Goal: Task Accomplishment & Management: Use online tool/utility

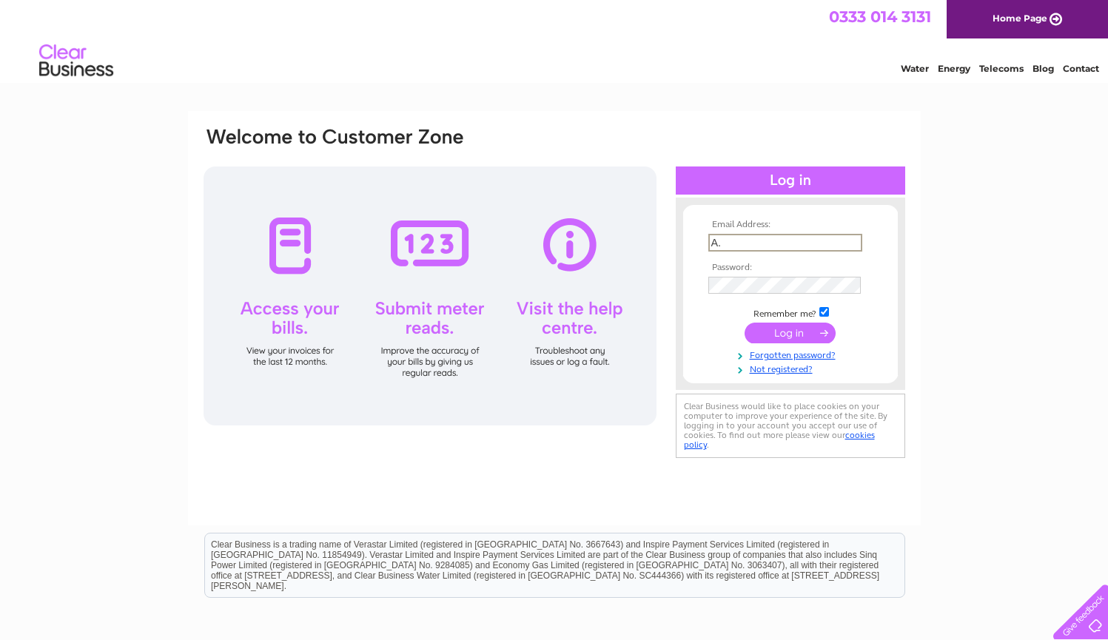
type input "A"
type input "a.z.i.kebabhouse@gmail.com"
click at [801, 340] on input "submit" at bounding box center [789, 333] width 91 height 21
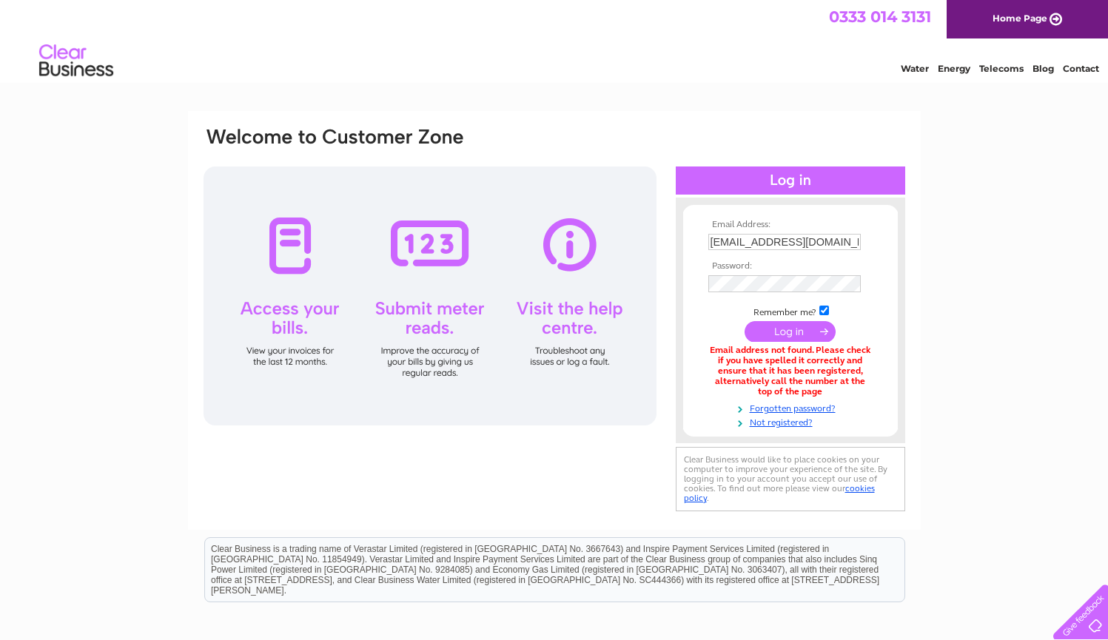
click at [983, 265] on div "Email Address: a.z.i.kebabhouse@gmail.com Password:" at bounding box center [554, 447] width 1108 height 672
click at [807, 419] on link "Not registered?" at bounding box center [792, 421] width 168 height 14
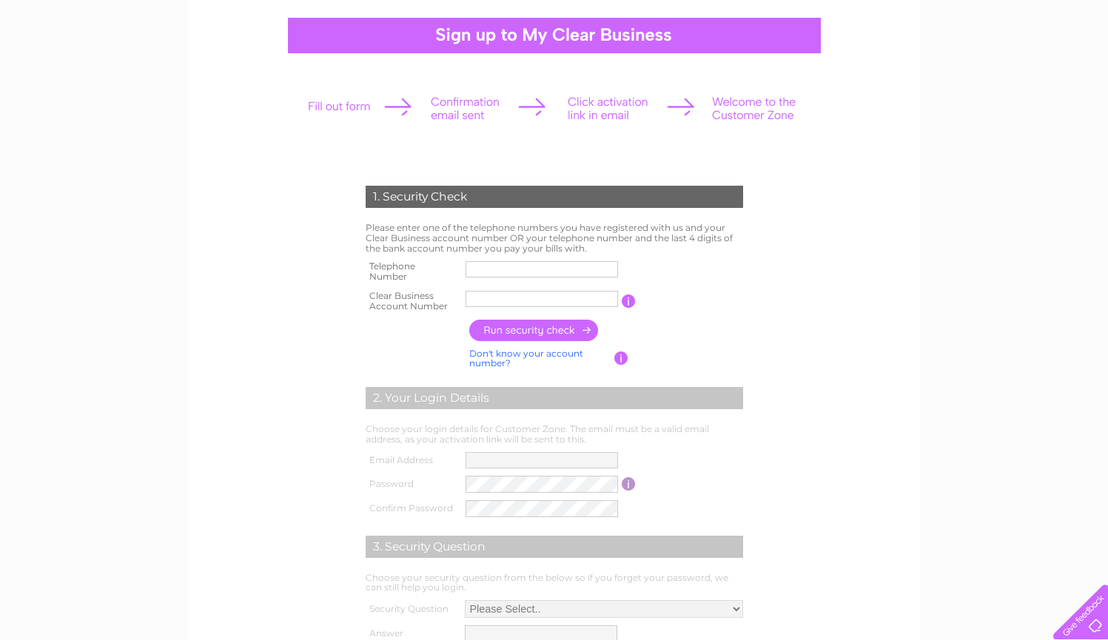
scroll to position [158, 0]
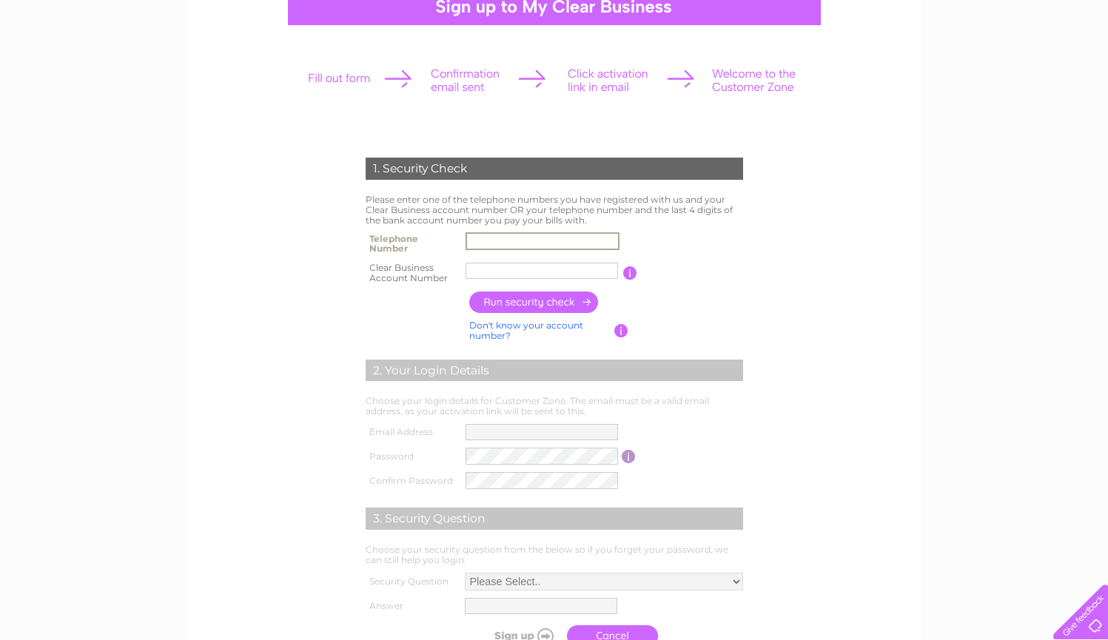
click at [608, 241] on input "text" at bounding box center [542, 241] width 154 height 18
type input "07367565304"
click at [607, 269] on input "text" at bounding box center [542, 271] width 154 height 18
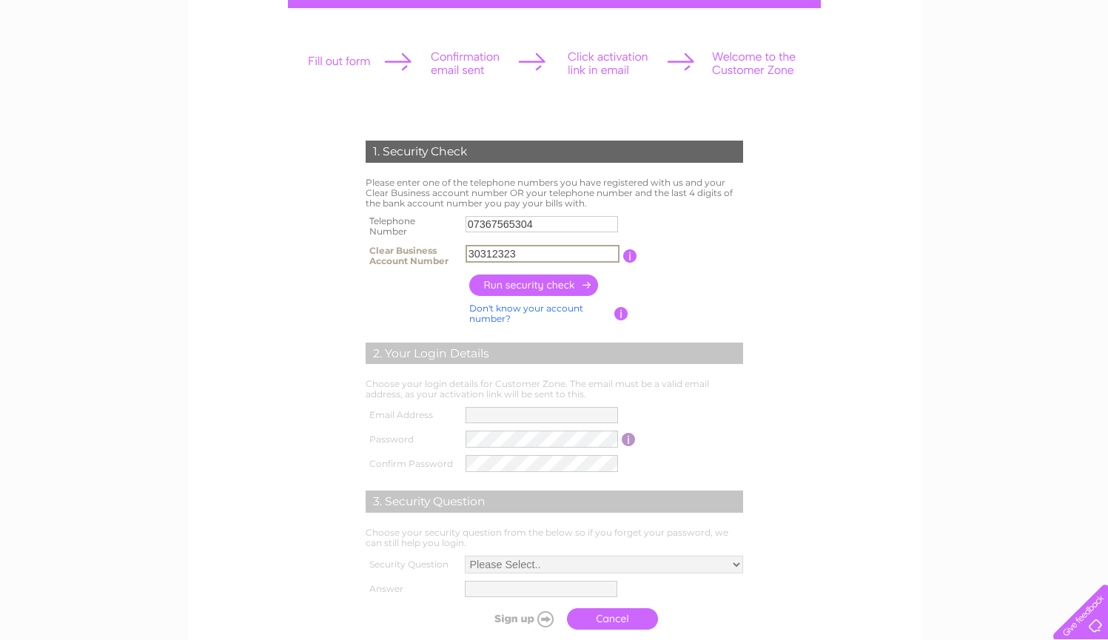
scroll to position [206, 0]
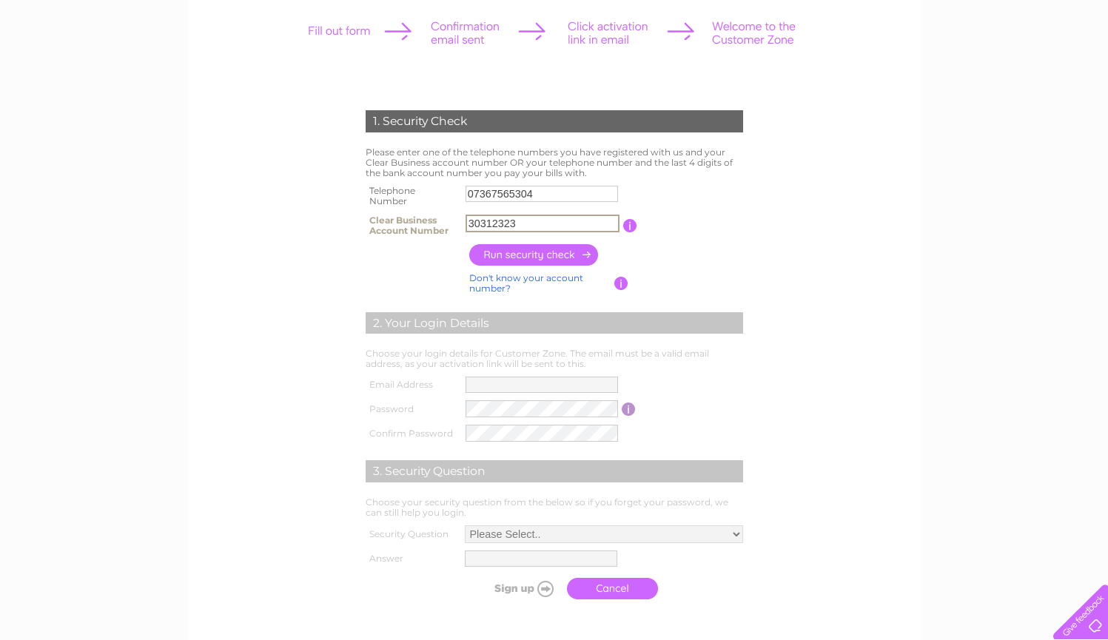
type input "30312323"
click at [542, 255] on input "button" at bounding box center [534, 254] width 130 height 21
type input "**********"
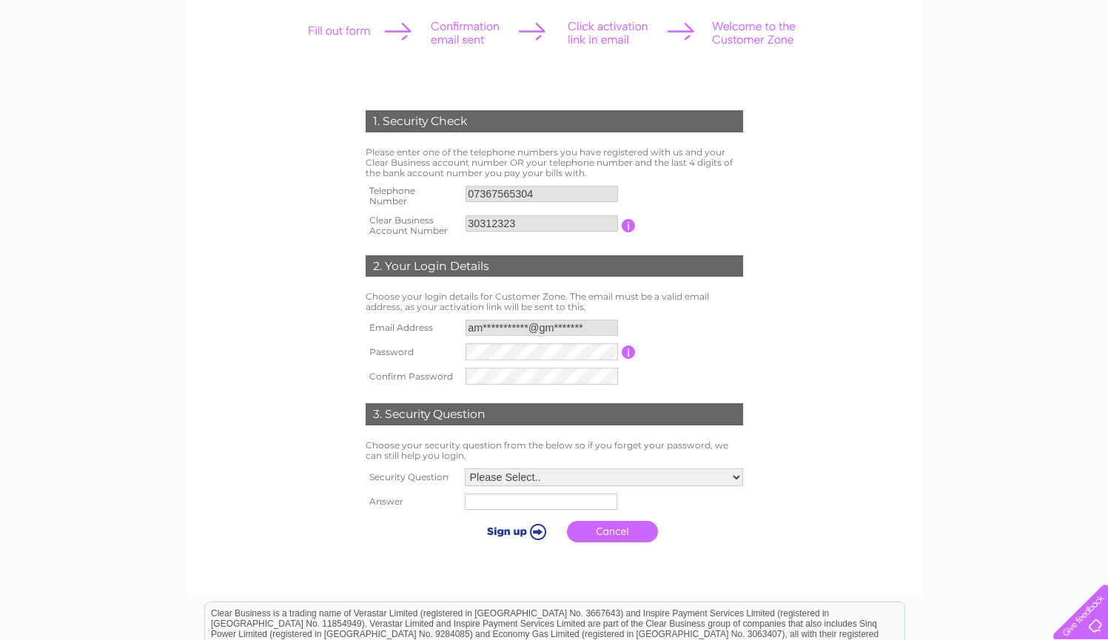
click at [849, 3] on center "1. Security Check Please enter one of the telephone numbers you have registered…" at bounding box center [554, 260] width 704 height 637
click at [627, 229] on td at bounding box center [629, 226] width 14 height 30
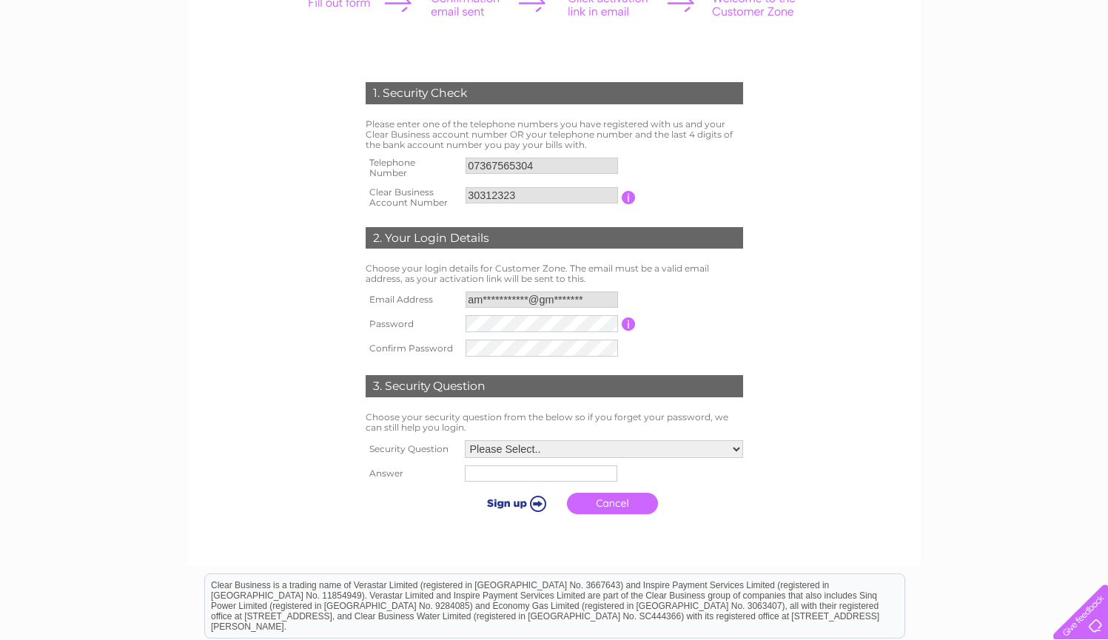
click at [522, 479] on td at bounding box center [604, 474] width 286 height 24
click at [522, 476] on input "text" at bounding box center [541, 473] width 152 height 16
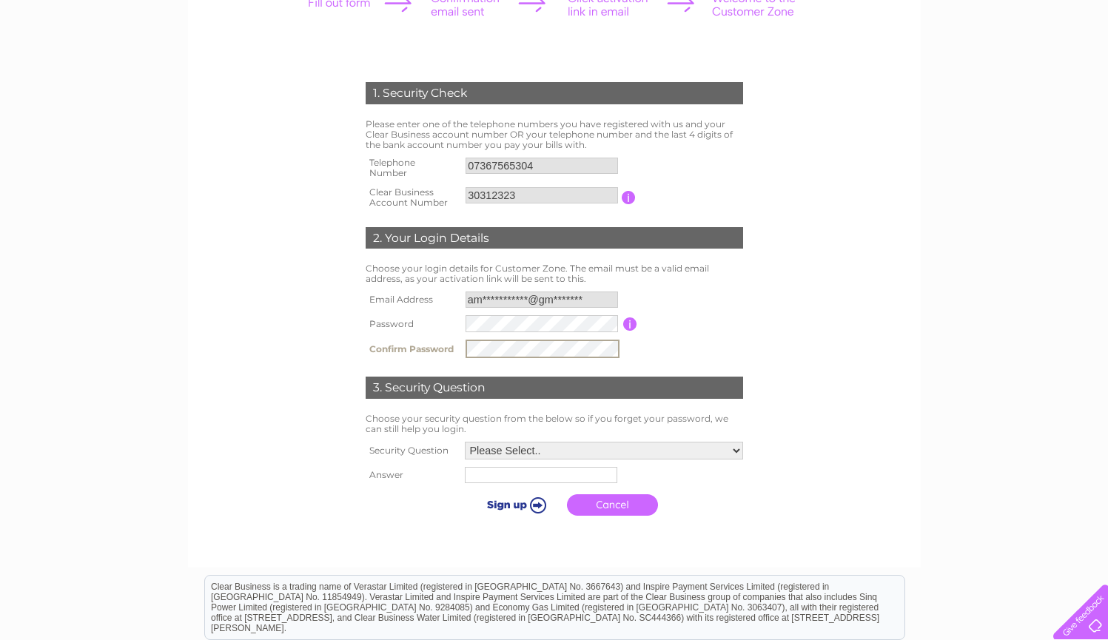
click at [660, 352] on table "**********" at bounding box center [554, 325] width 385 height 74
click at [690, 343] on table "**********" at bounding box center [554, 325] width 385 height 74
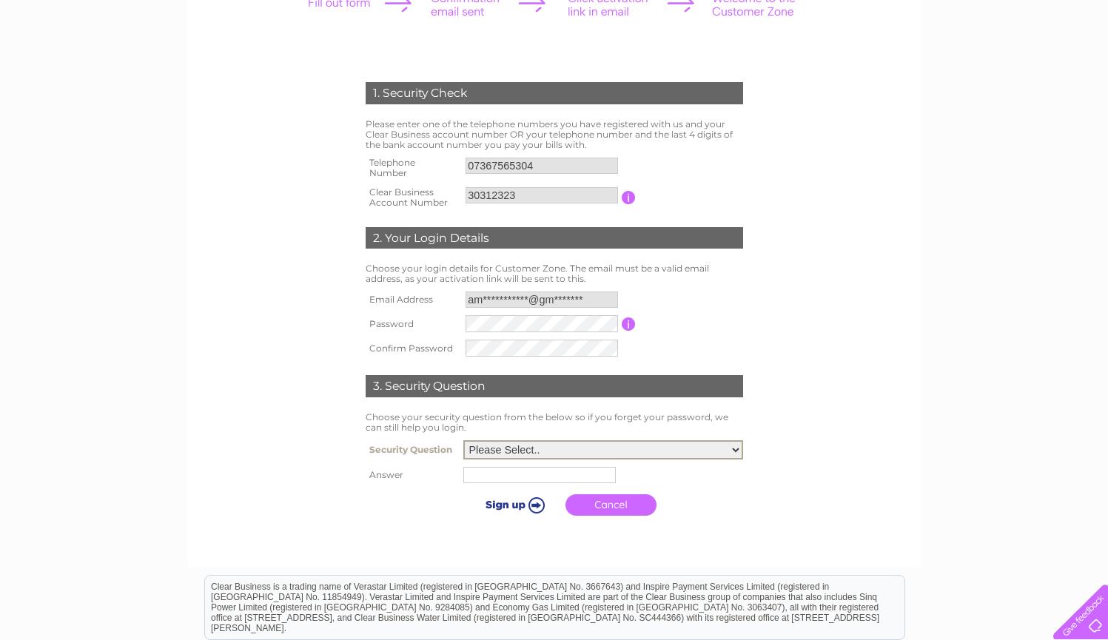
select select "1"
click at [500, 472] on input "text" at bounding box center [539, 475] width 152 height 16
type input "Edinburgh"
click at [686, 479] on td "Edinburgh" at bounding box center [604, 474] width 286 height 25
click at [522, 500] on input "submit" at bounding box center [513, 503] width 91 height 21
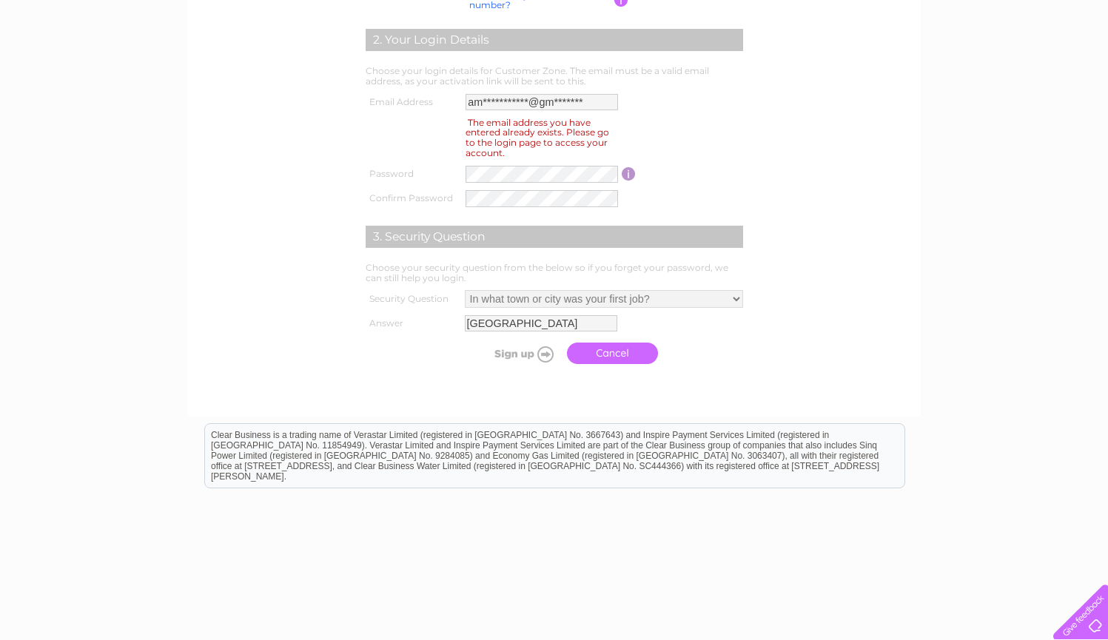
scroll to position [352, 0]
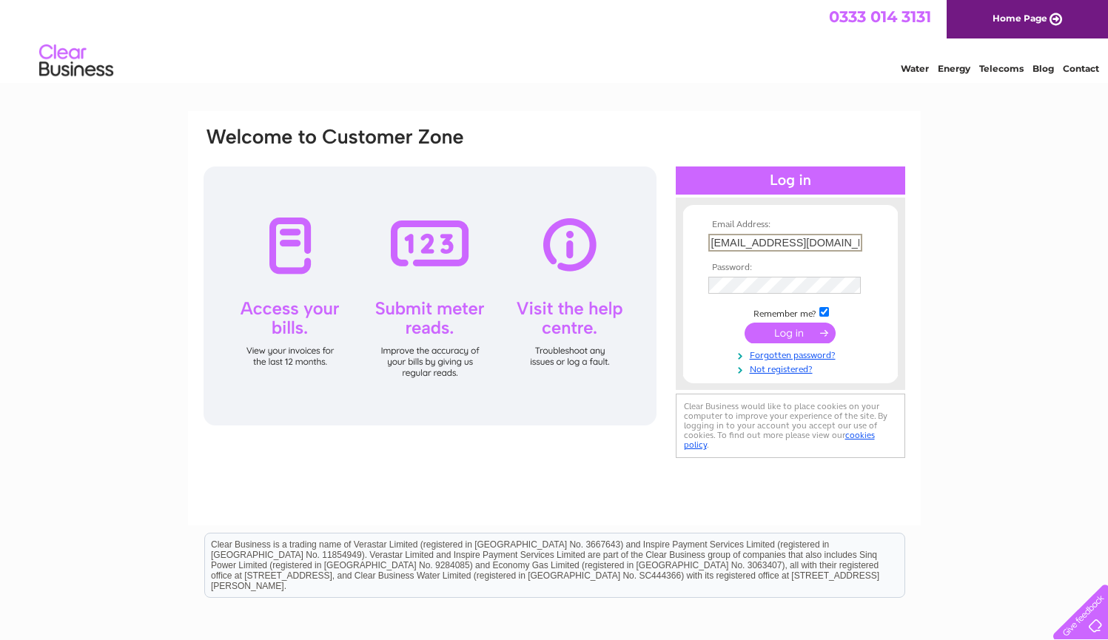
type input "[EMAIL_ADDRESS][DOMAIN_NAME]"
click at [790, 332] on input "submit" at bounding box center [789, 333] width 91 height 21
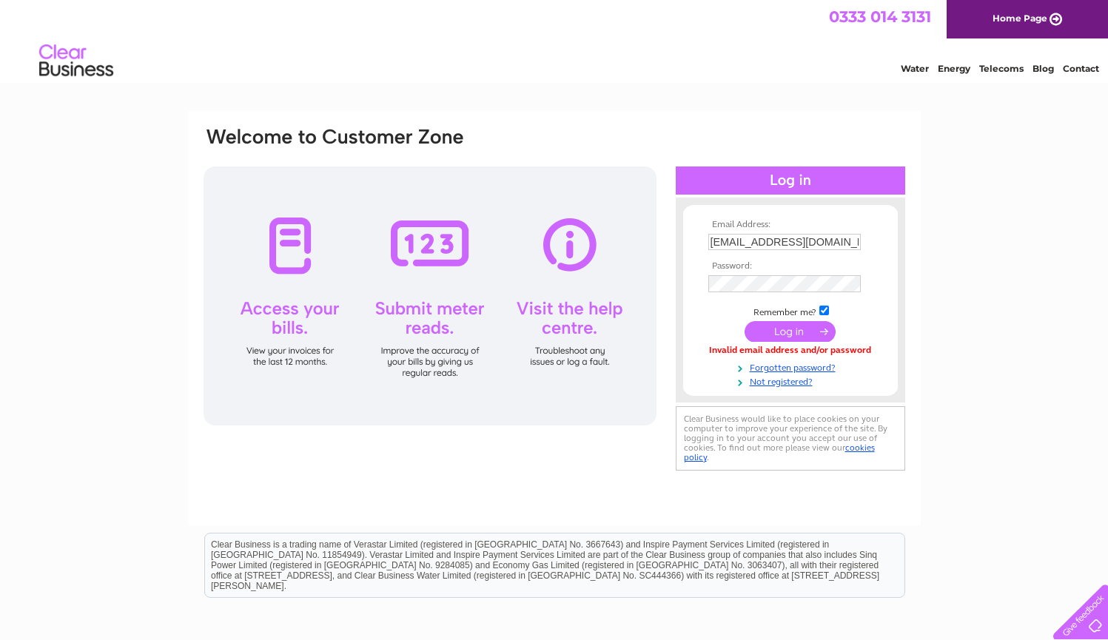
click at [761, 270] on th "Password:" at bounding box center [790, 266] width 172 height 10
click at [804, 336] on input "submit" at bounding box center [789, 331] width 91 height 21
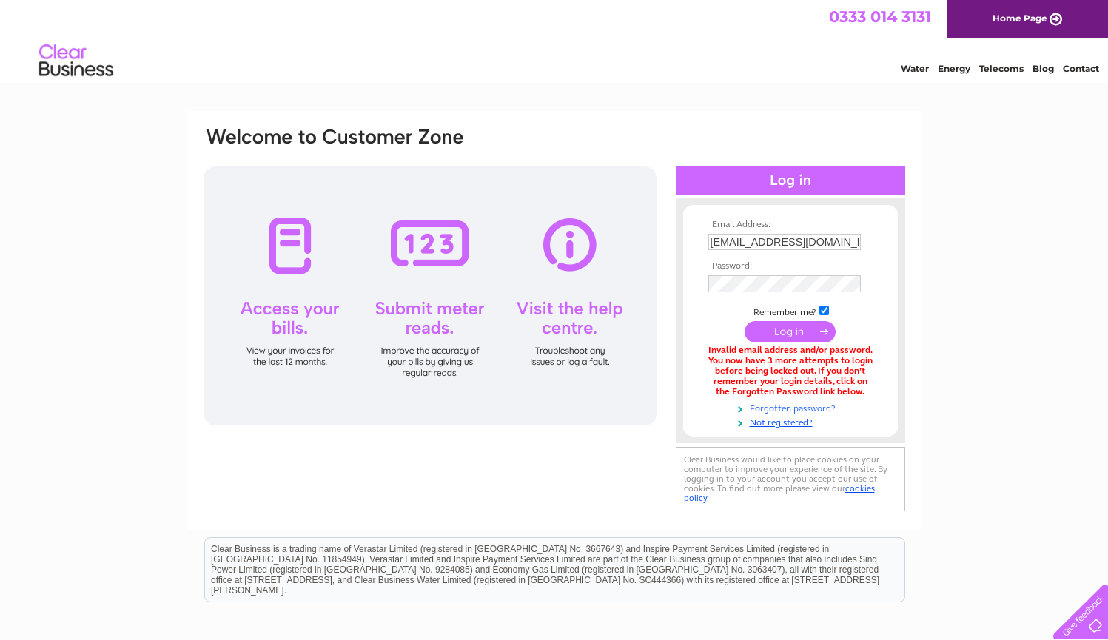
click at [773, 406] on link "Forgotten password?" at bounding box center [792, 407] width 168 height 14
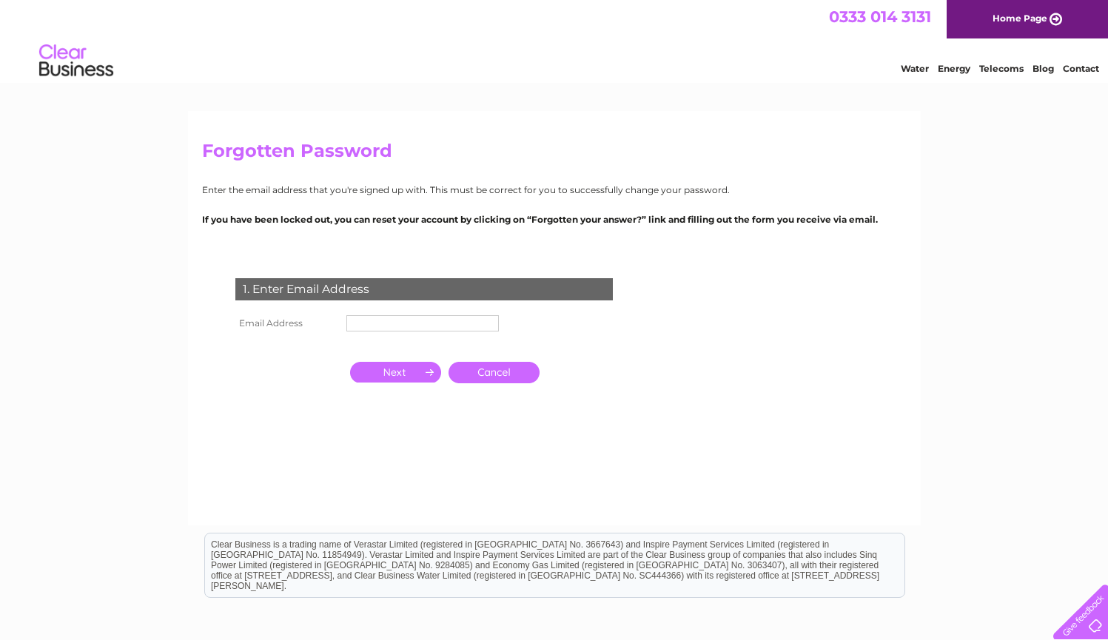
click at [420, 327] on input "text" at bounding box center [422, 323] width 152 height 16
type input "amirdarwesh02@gmail.com"
click at [394, 379] on input "button" at bounding box center [395, 372] width 91 height 21
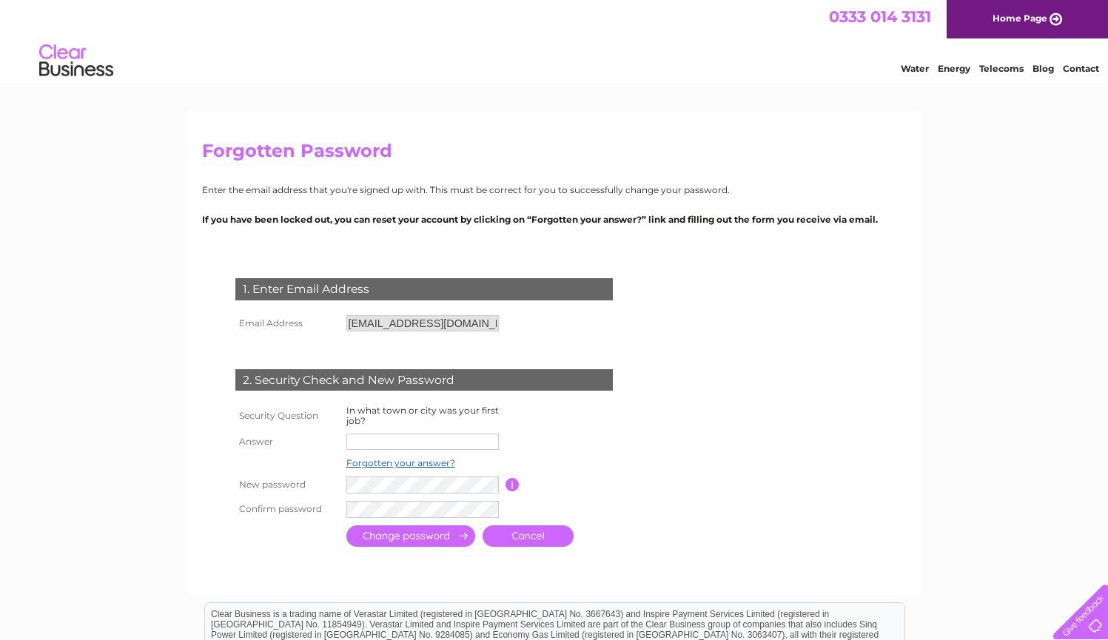
scroll to position [30, 0]
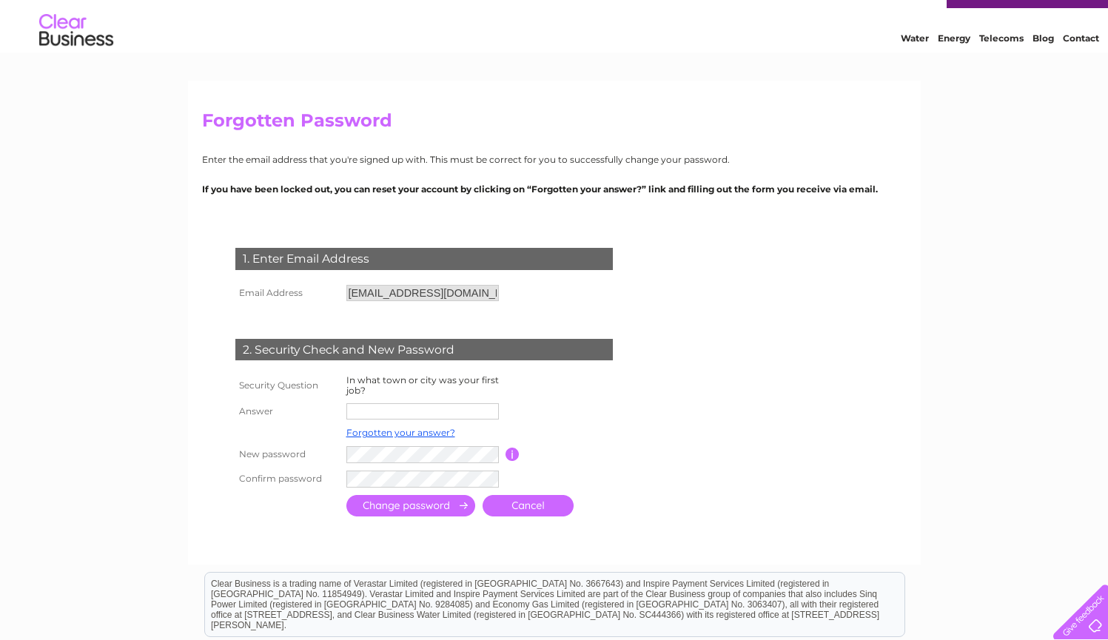
click at [387, 412] on input "text" at bounding box center [422, 411] width 152 height 16
type input "Edinburgh"
click at [434, 511] on input "submit" at bounding box center [410, 507] width 129 height 21
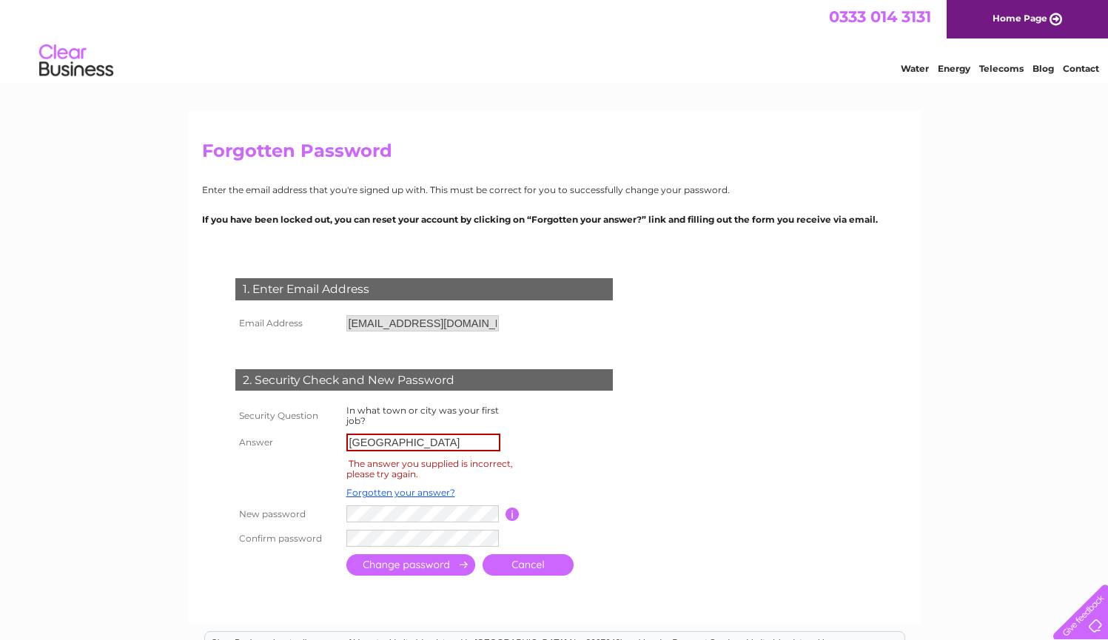
click at [423, 439] on input "[GEOGRAPHIC_DATA]" at bounding box center [423, 443] width 154 height 18
type input "E"
click at [368, 442] on input "Erdbil" at bounding box center [423, 443] width 154 height 18
type input "Erbil"
click at [401, 562] on input "submit" at bounding box center [410, 566] width 129 height 21
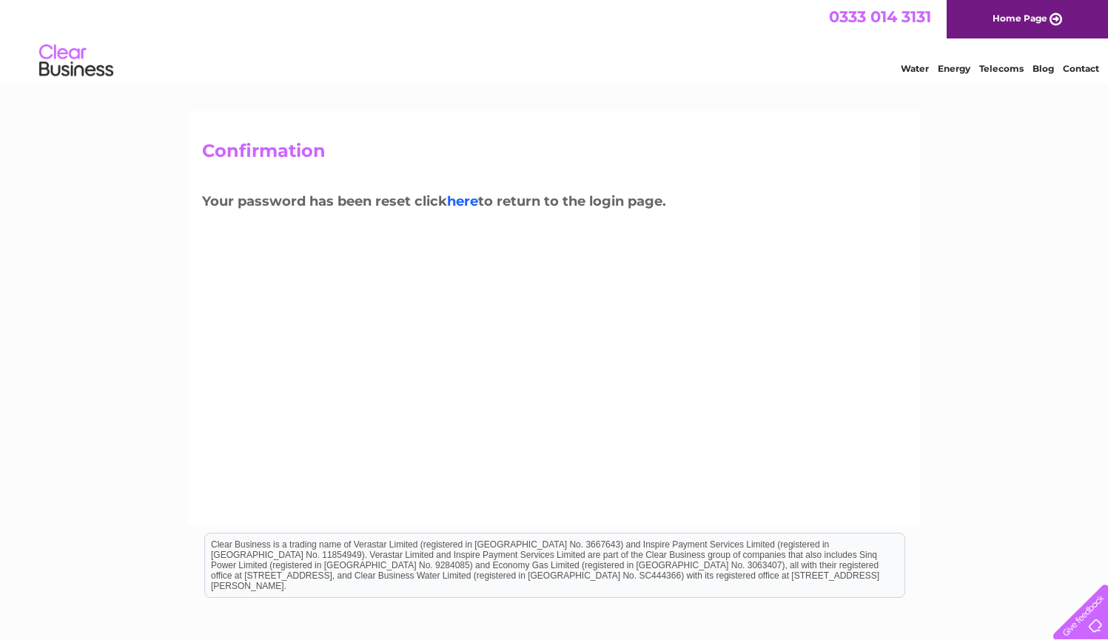
click at [461, 203] on link "here" at bounding box center [462, 201] width 31 height 16
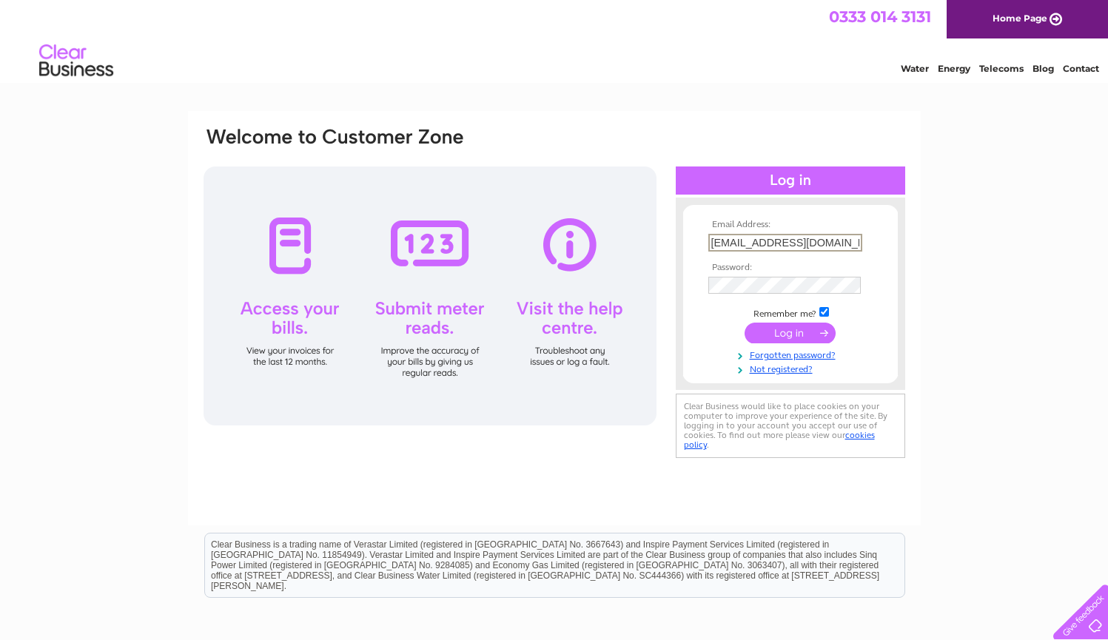
type input "[EMAIL_ADDRESS][DOMAIN_NAME]"
click at [772, 335] on input "submit" at bounding box center [789, 333] width 91 height 21
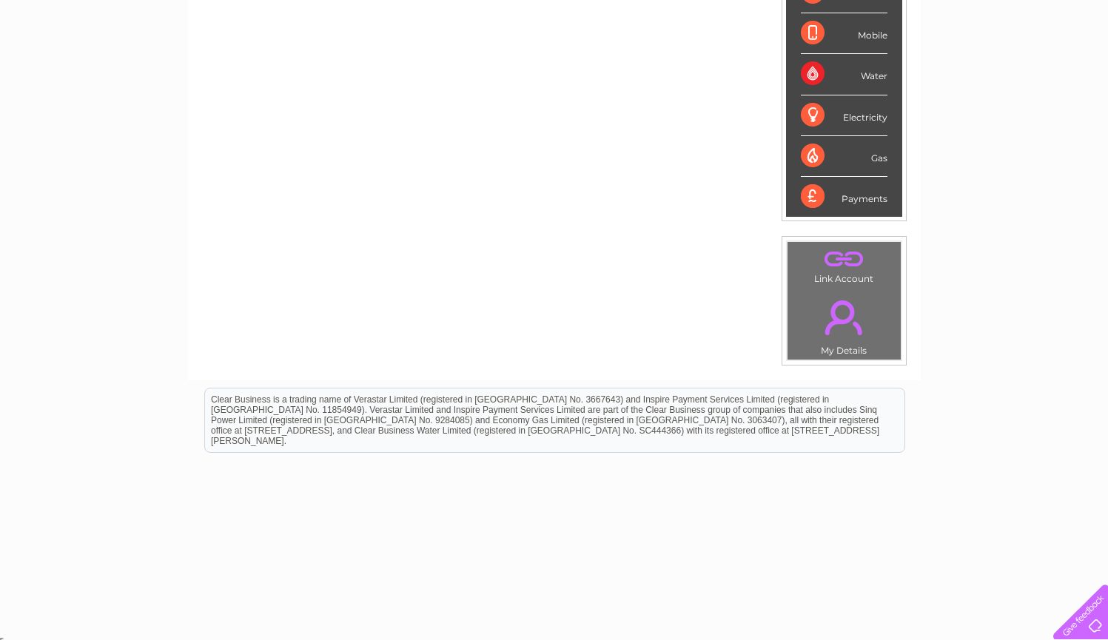
scroll to position [24, 0]
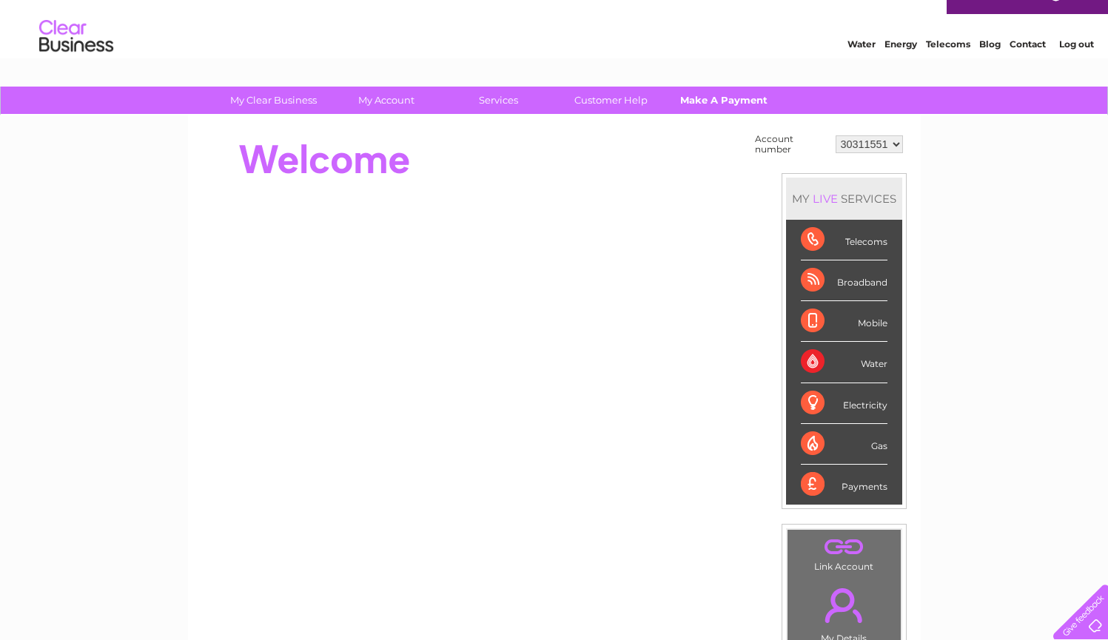
click at [714, 100] on link "Make A Payment" at bounding box center [723, 100] width 122 height 27
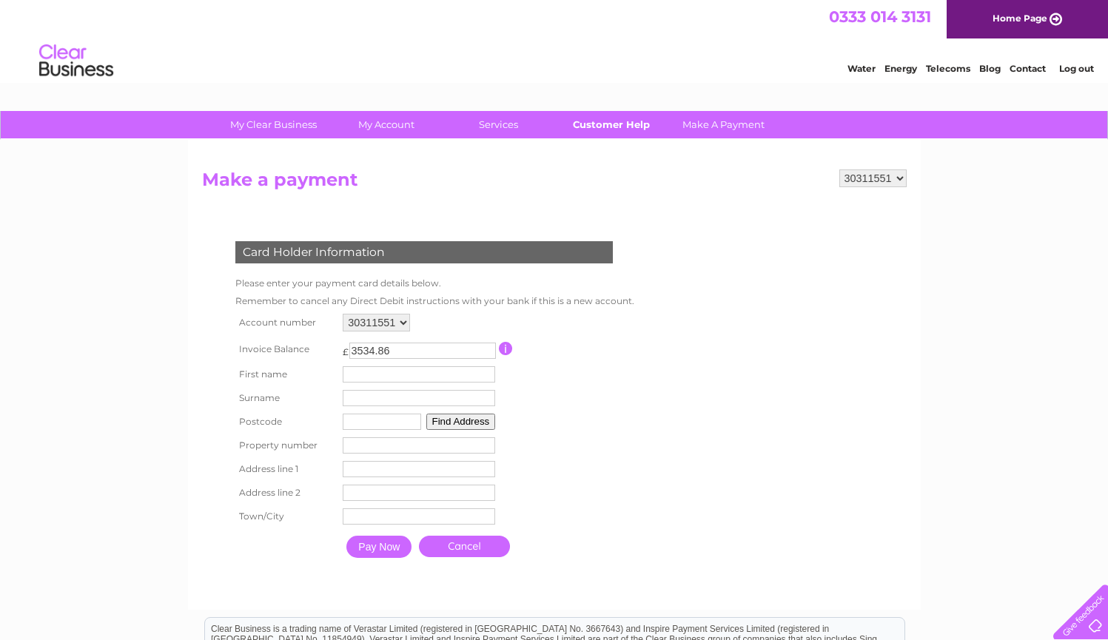
click at [633, 127] on link "Customer Help" at bounding box center [611, 124] width 122 height 27
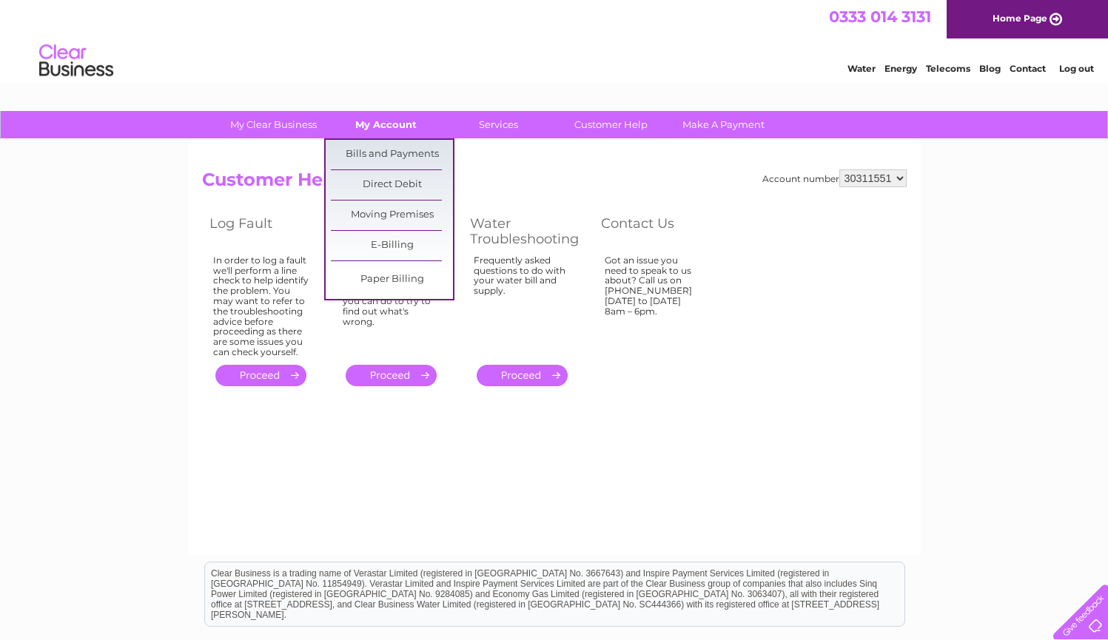
click at [389, 132] on link "My Account" at bounding box center [386, 124] width 122 height 27
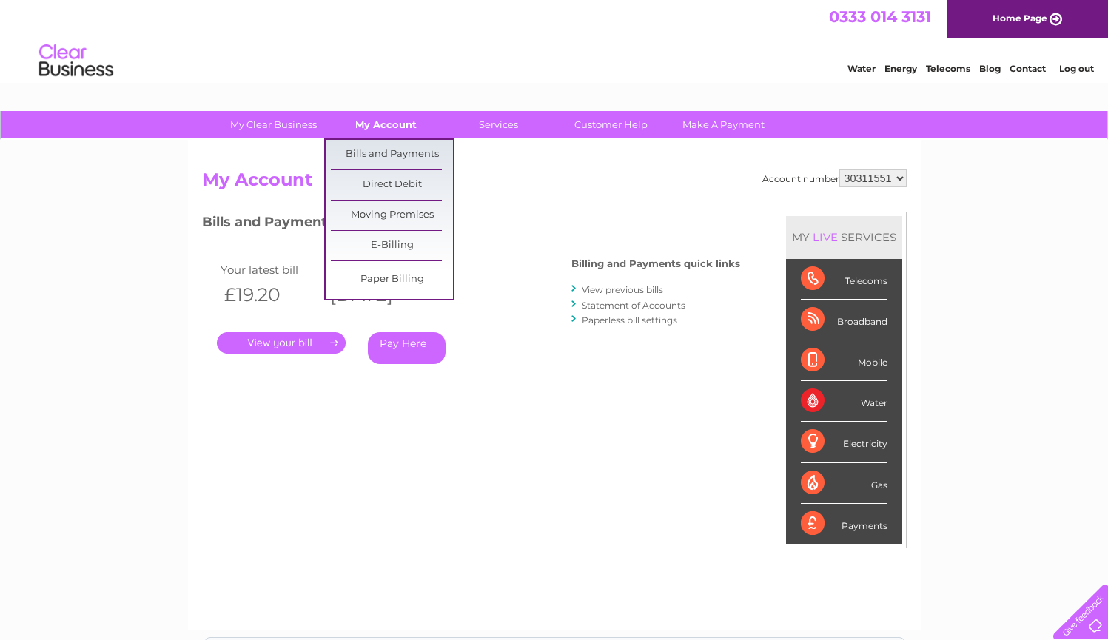
click at [397, 127] on link "My Account" at bounding box center [386, 124] width 122 height 27
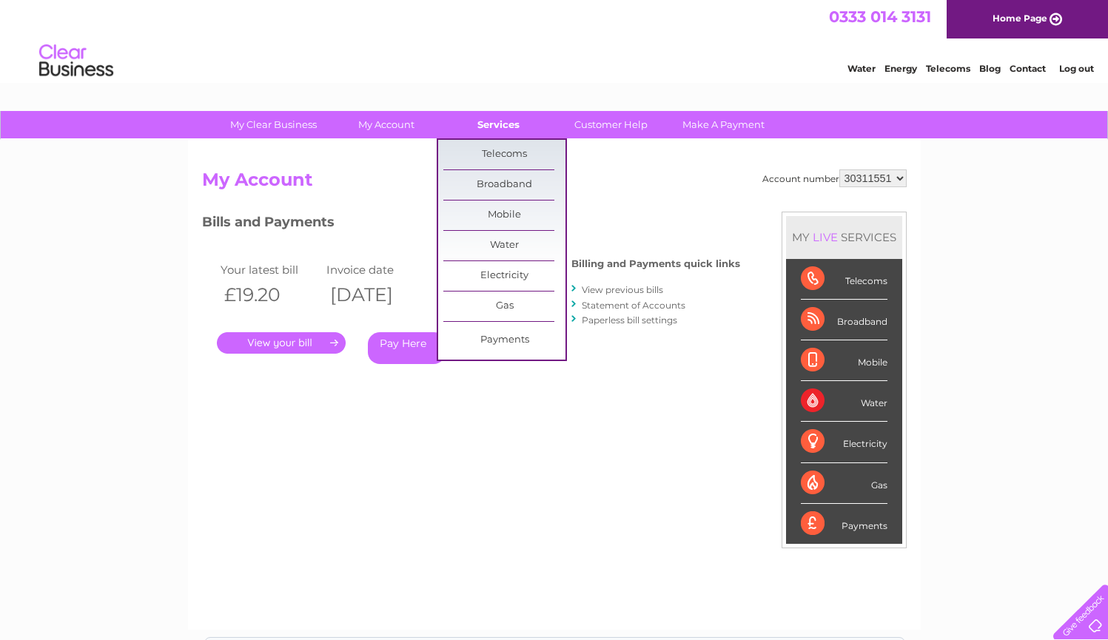
click at [506, 124] on link "Services" at bounding box center [498, 124] width 122 height 27
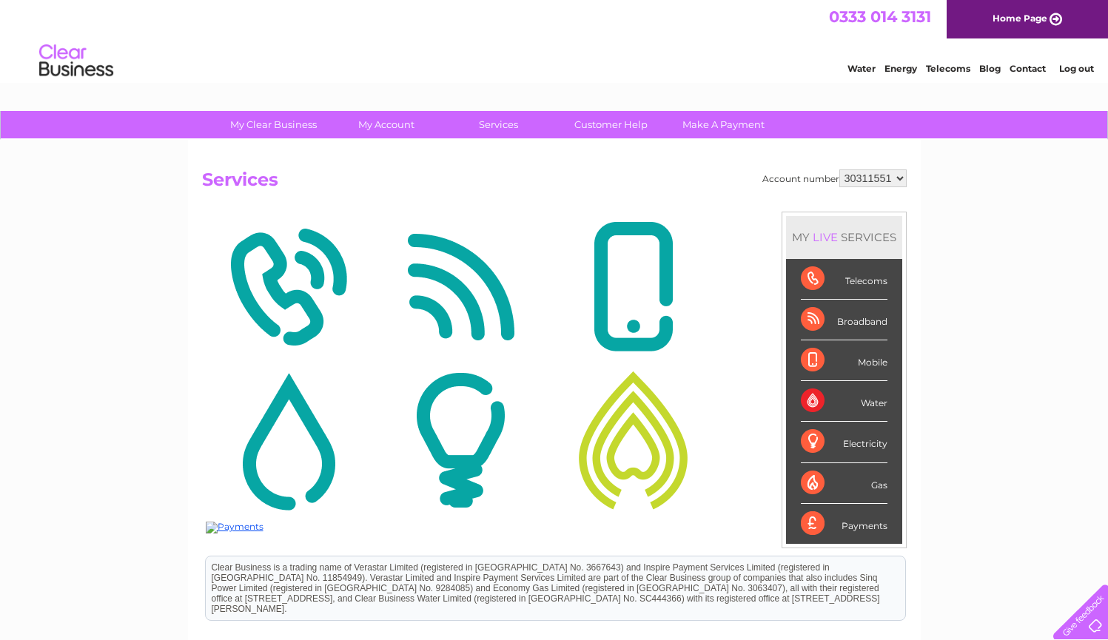
scroll to position [185, 0]
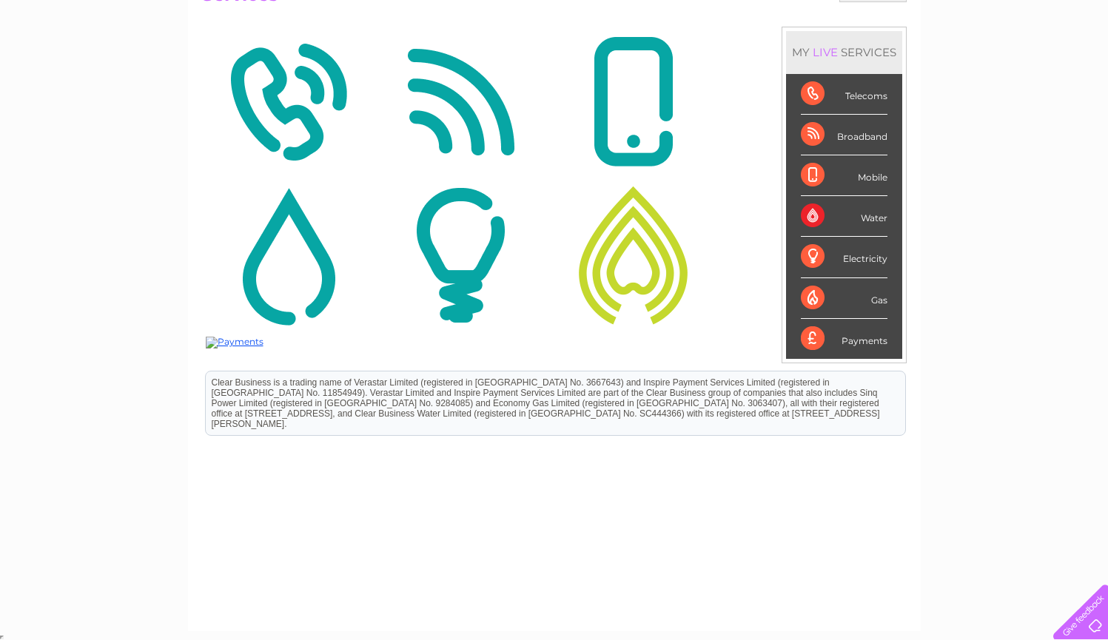
click at [842, 180] on div "Mobile" at bounding box center [844, 175] width 87 height 41
click at [815, 172] on div "Mobile" at bounding box center [844, 175] width 87 height 41
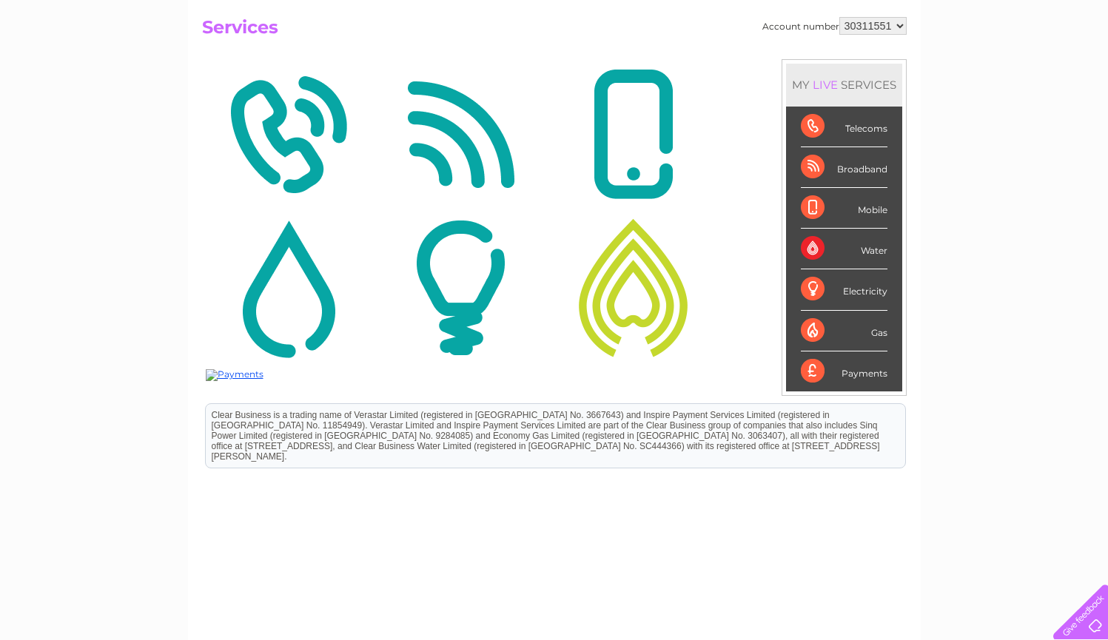
click at [875, 206] on div "Mobile" at bounding box center [844, 208] width 87 height 41
click at [814, 246] on div "Water" at bounding box center [844, 249] width 87 height 41
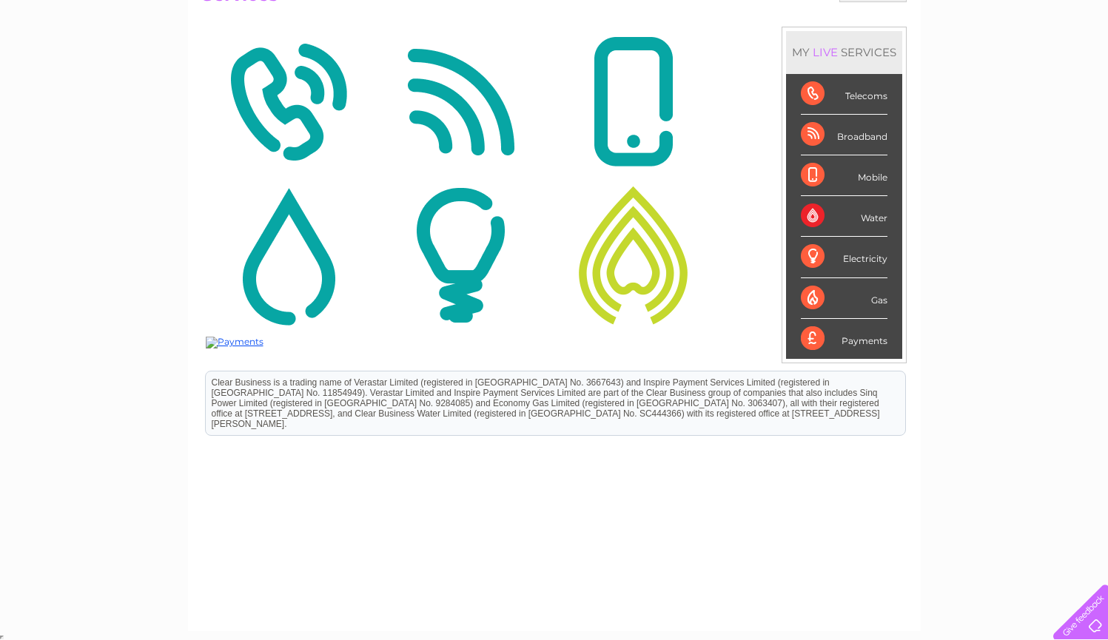
scroll to position [0, 0]
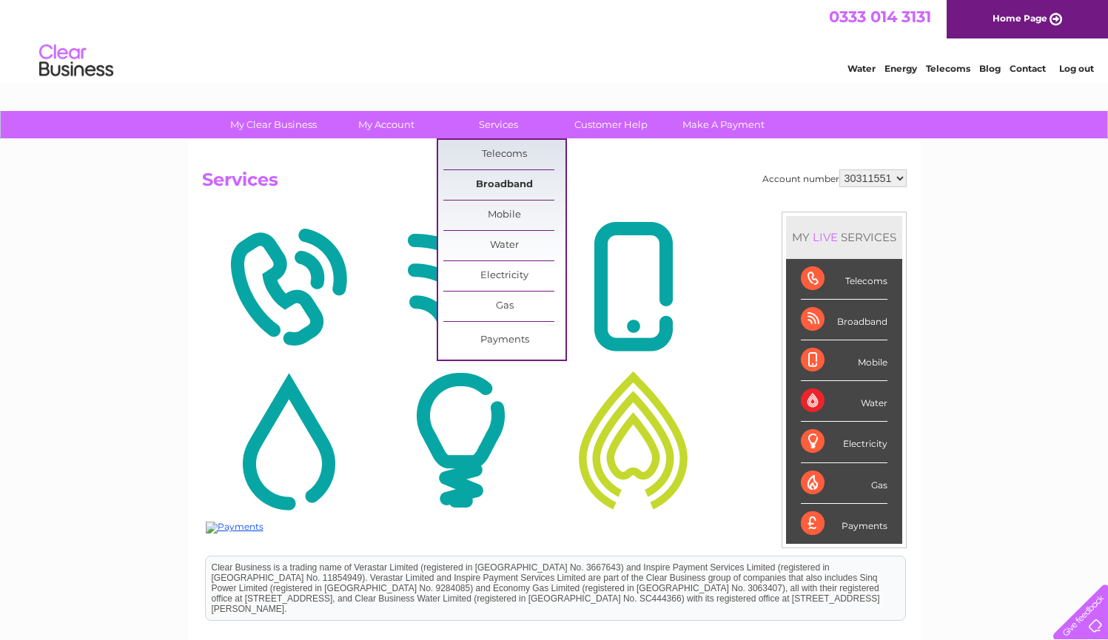
click at [501, 184] on link "Broadband" at bounding box center [504, 185] width 122 height 30
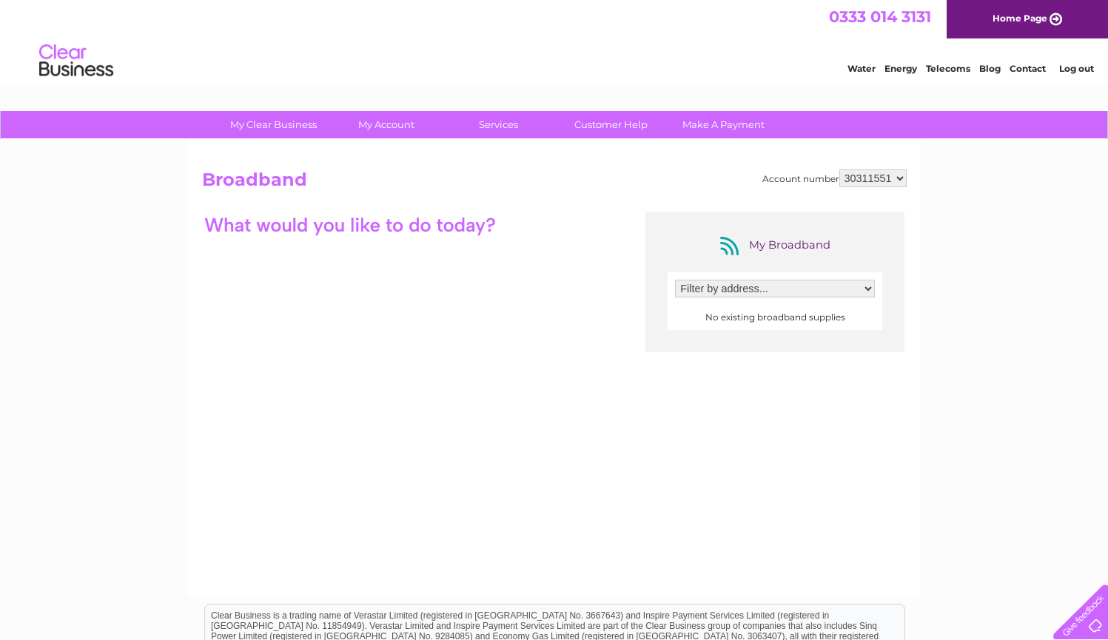
click at [436, 229] on div at bounding box center [350, 225] width 296 height 26
click at [397, 227] on div at bounding box center [350, 225] width 296 height 26
click at [773, 276] on div "Filter by address... No existing broadband supplies" at bounding box center [774, 301] width 215 height 58
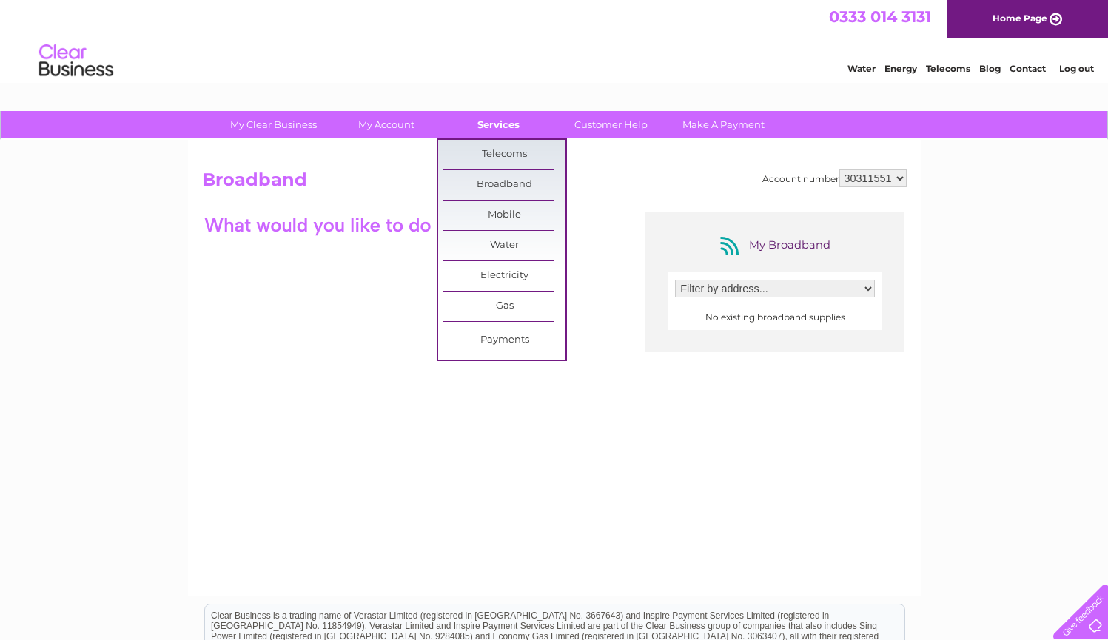
click at [504, 128] on link "Services" at bounding box center [498, 124] width 122 height 27
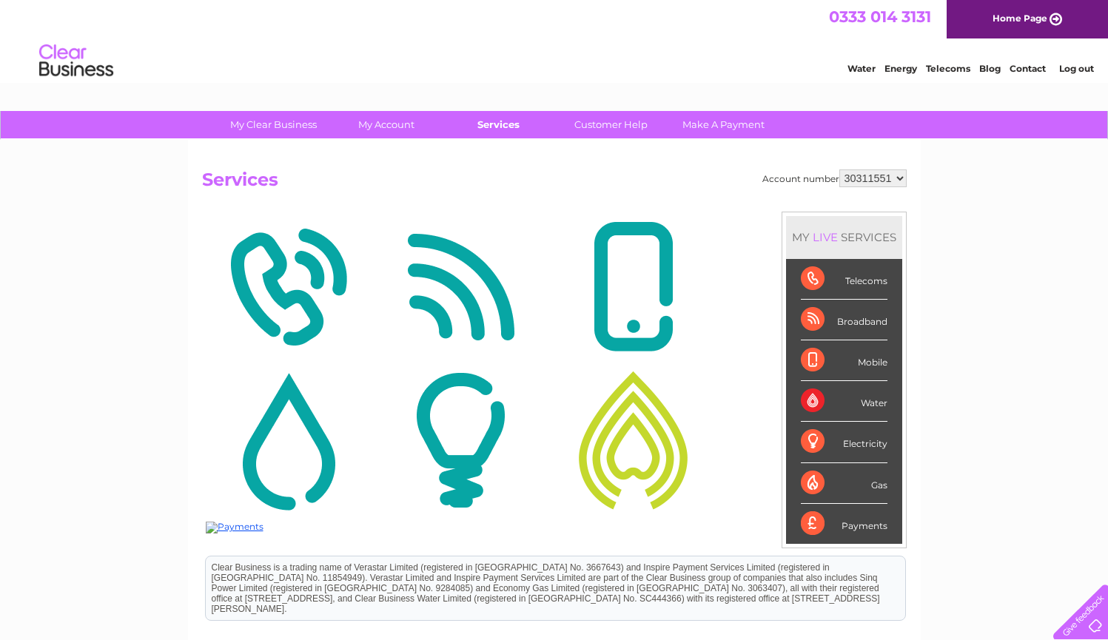
click at [511, 127] on link "Services" at bounding box center [498, 124] width 122 height 27
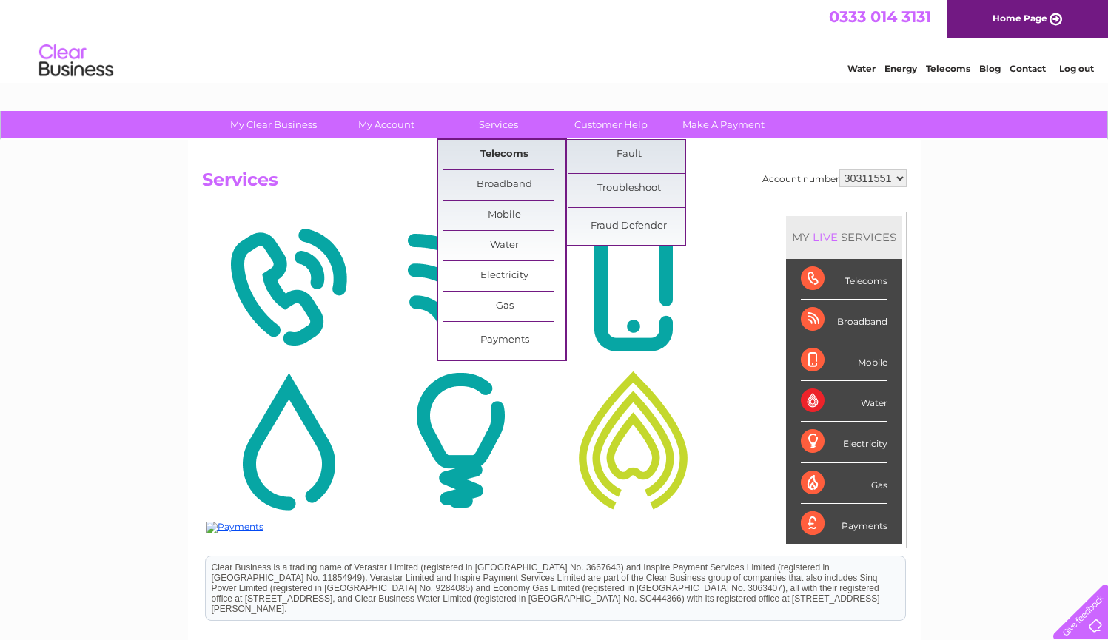
click at [510, 152] on link "Telecoms" at bounding box center [504, 155] width 122 height 30
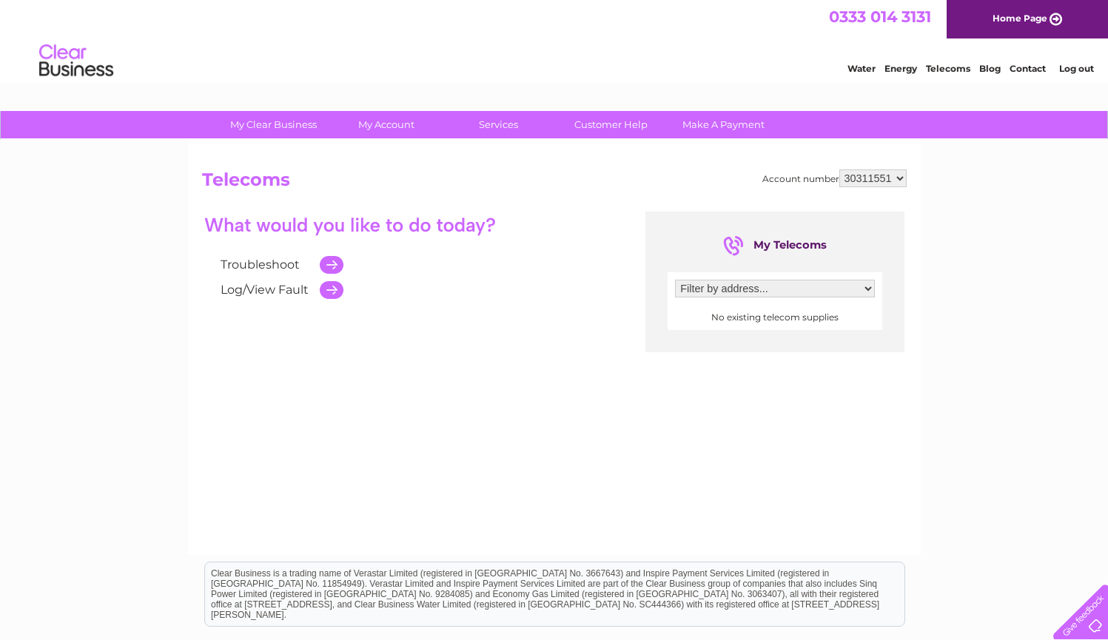
click at [333, 269] on td at bounding box center [327, 264] width 31 height 25
click at [239, 268] on link "Troubleshoot" at bounding box center [260, 265] width 79 height 14
click at [324, 291] on td at bounding box center [327, 289] width 31 height 25
click at [330, 292] on td at bounding box center [327, 289] width 31 height 25
click at [994, 65] on link "Blog" at bounding box center [989, 68] width 21 height 11
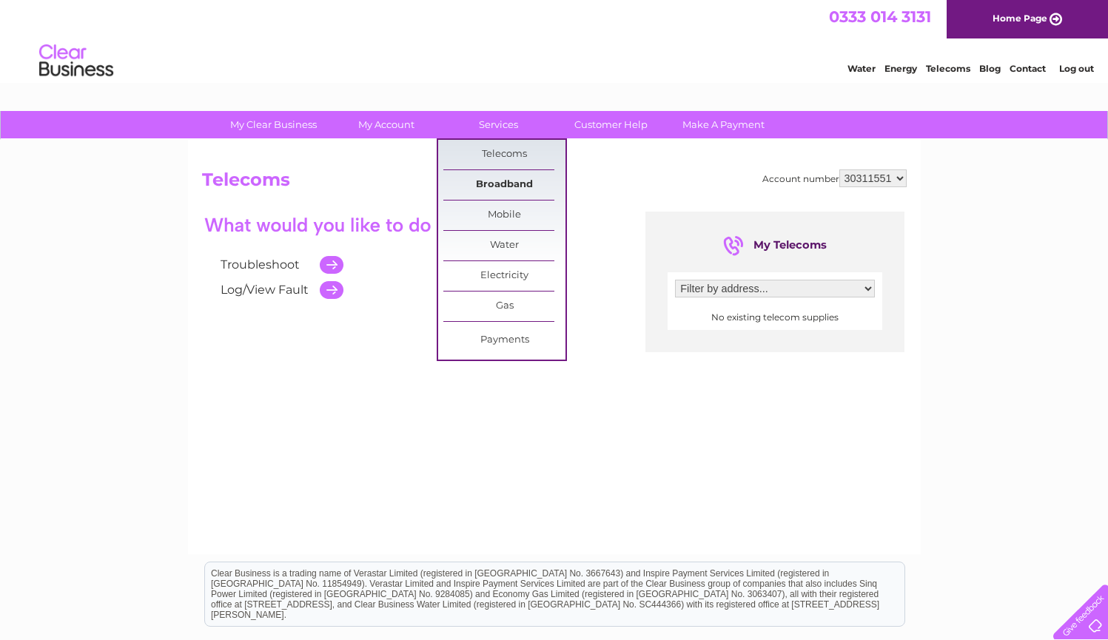
click at [511, 181] on link "Broadband" at bounding box center [504, 185] width 122 height 30
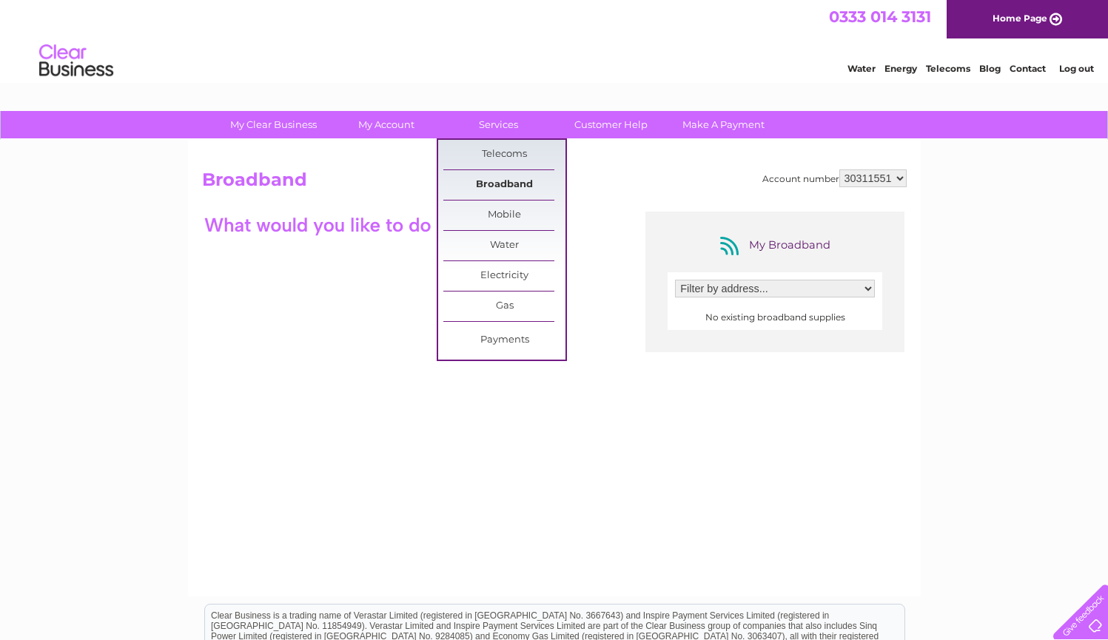
click at [513, 188] on link "Broadband" at bounding box center [504, 185] width 122 height 30
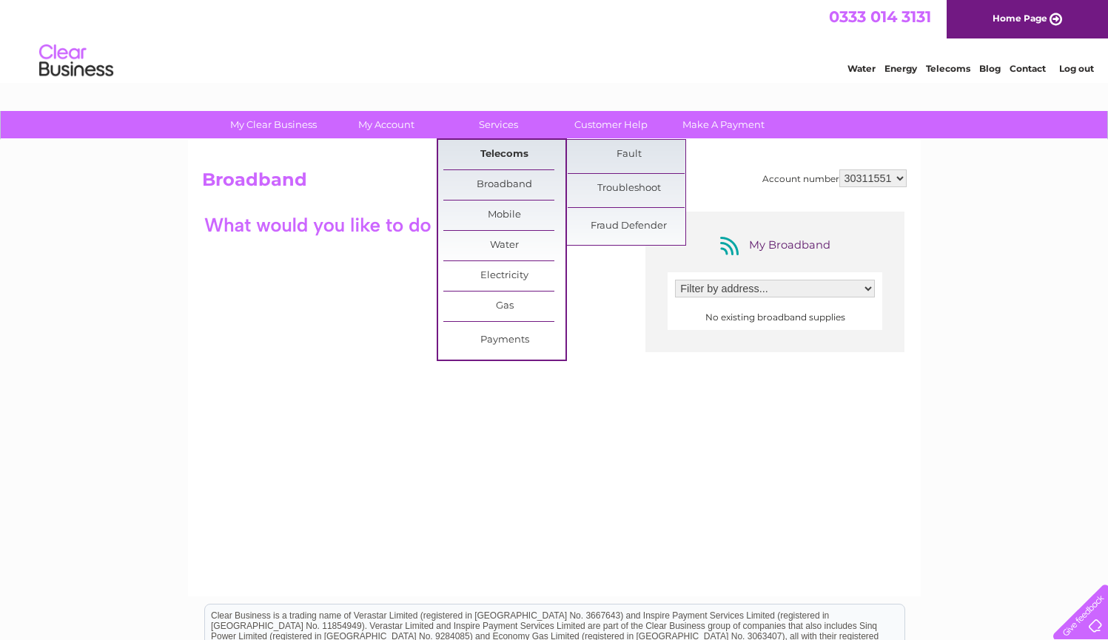
click at [507, 156] on link "Telecoms" at bounding box center [504, 155] width 122 height 30
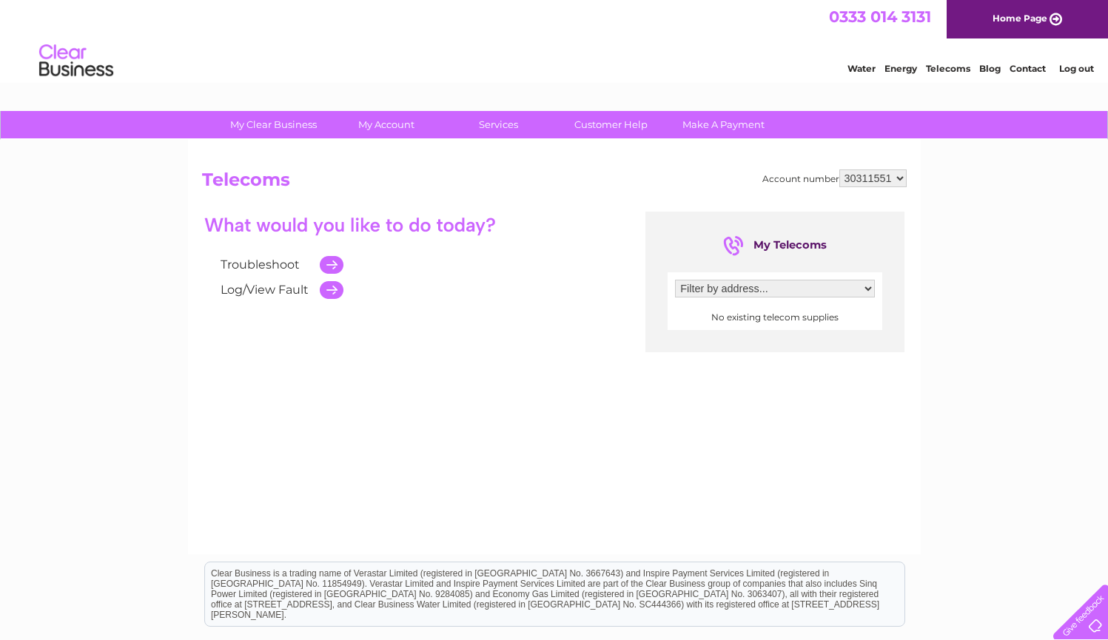
click at [333, 293] on td at bounding box center [327, 289] width 31 height 25
click at [298, 285] on link "Log/View Fault" at bounding box center [265, 290] width 88 height 14
